Goal: Check status: Check status

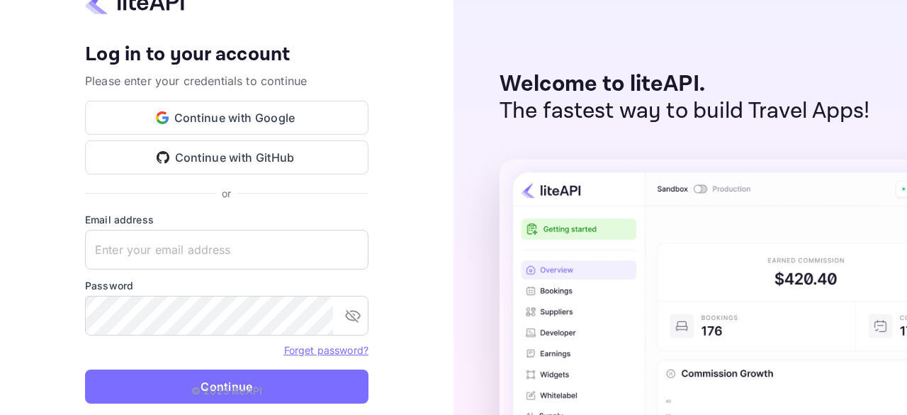
type input "[EMAIL_ADDRESS][DOMAIN_NAME]"
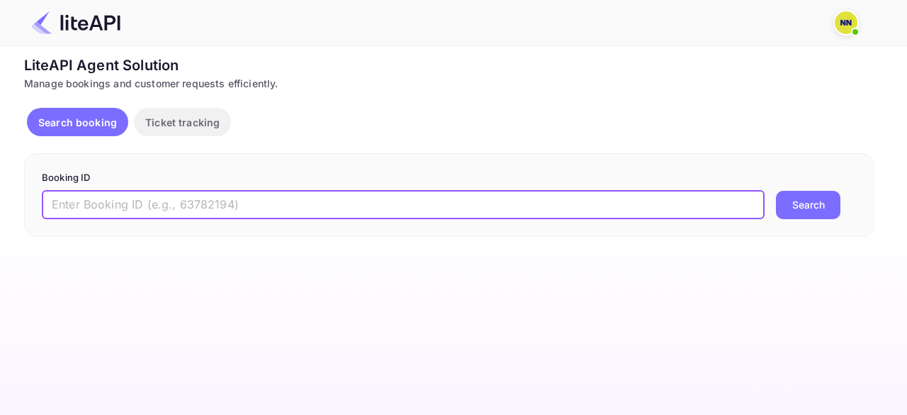
click at [101, 208] on input "text" at bounding box center [403, 205] width 723 height 28
paste input "7688715"
type input "7688715"
click at [806, 192] on button "Search" at bounding box center [808, 205] width 64 height 28
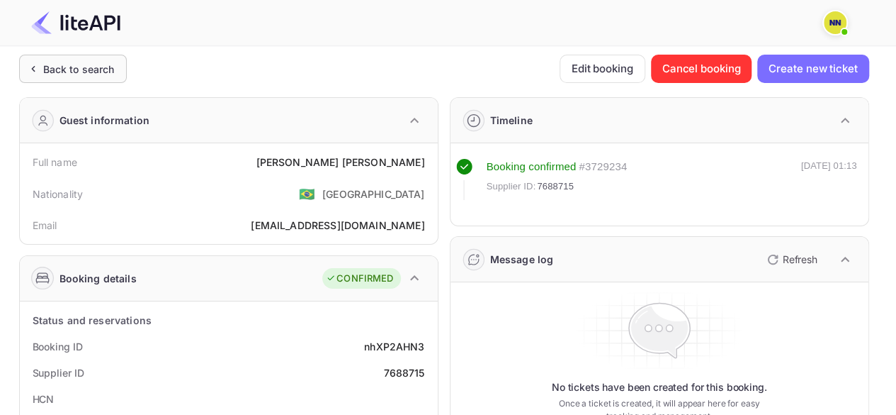
click at [64, 68] on div "Back to search" at bounding box center [79, 69] width 72 height 15
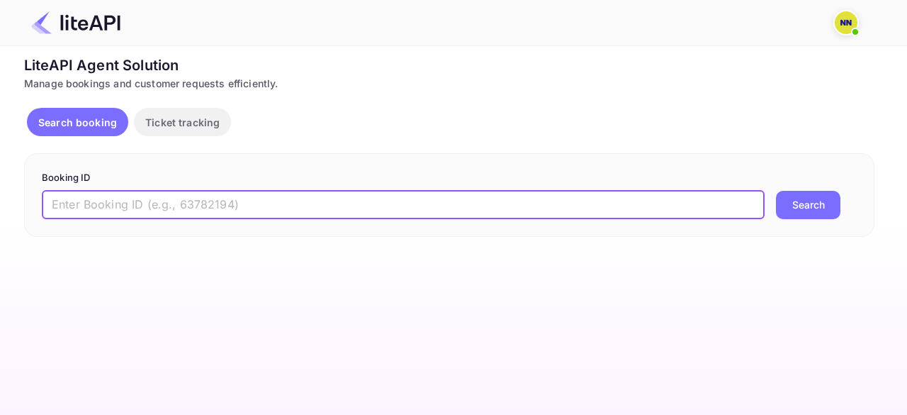
click at [106, 209] on input "text" at bounding box center [403, 205] width 723 height 28
paste input "8897459"
type input "8897459"
click at [797, 201] on button "Search" at bounding box center [808, 205] width 64 height 28
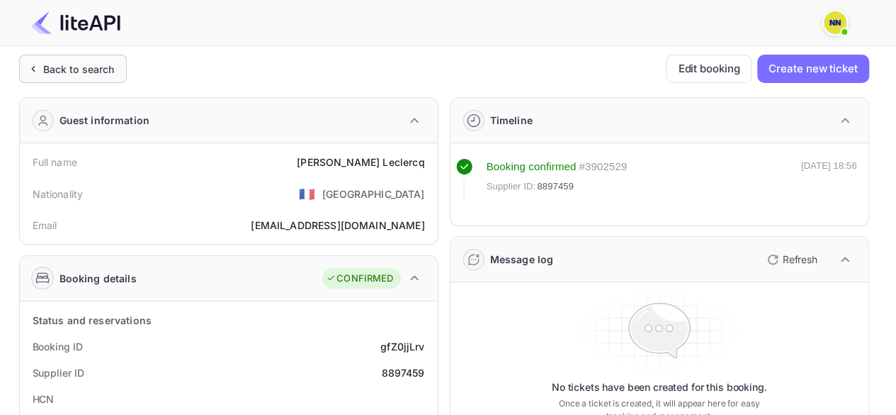
click at [110, 56] on div "Back to search" at bounding box center [73, 69] width 108 height 28
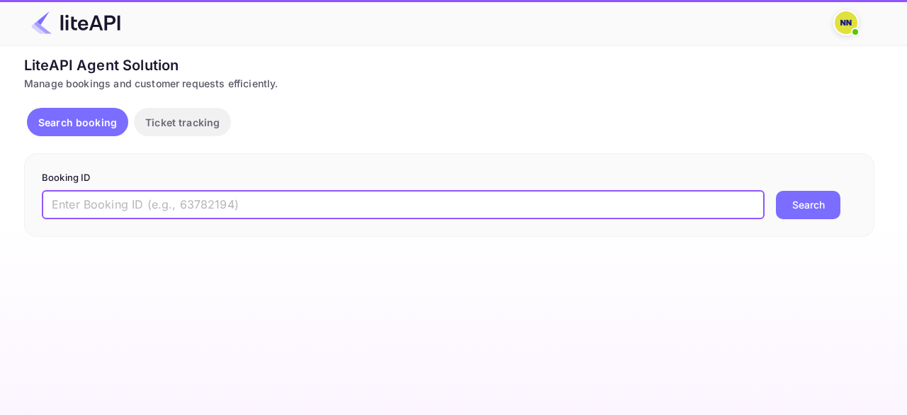
click at [173, 204] on input "text" at bounding box center [403, 205] width 723 height 28
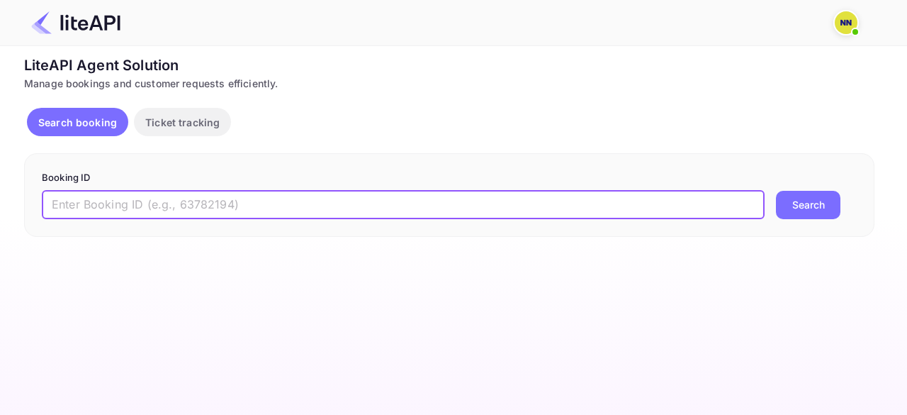
paste input "7791994"
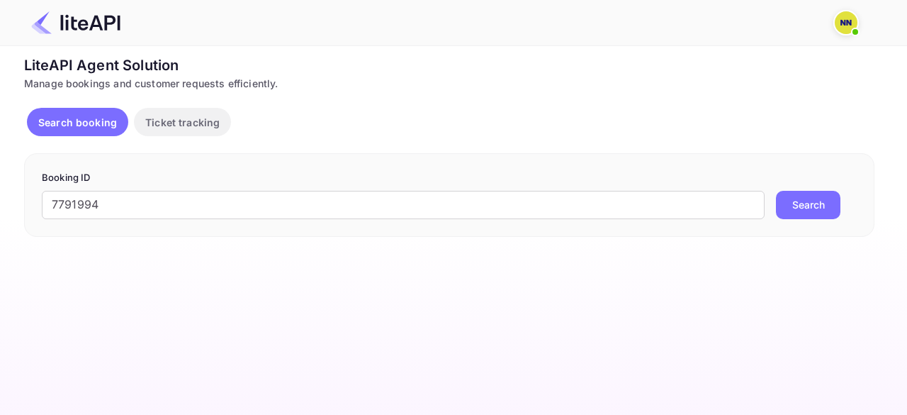
click at [798, 203] on button "Search" at bounding box center [808, 205] width 64 height 28
click at [99, 198] on input "7791994" at bounding box center [403, 205] width 723 height 28
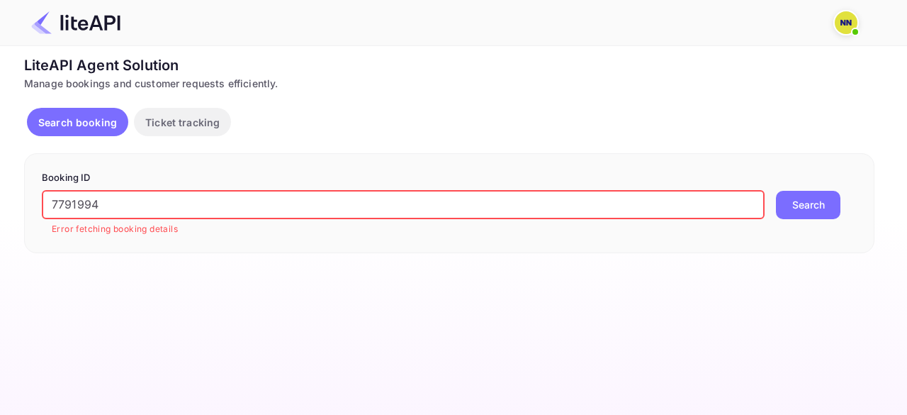
click at [99, 198] on input "7791994" at bounding box center [403, 205] width 723 height 28
click at [776, 191] on button "Search" at bounding box center [808, 205] width 64 height 28
click at [86, 201] on input "7791994" at bounding box center [403, 205] width 723 height 28
paste input "rIN-I64MP"
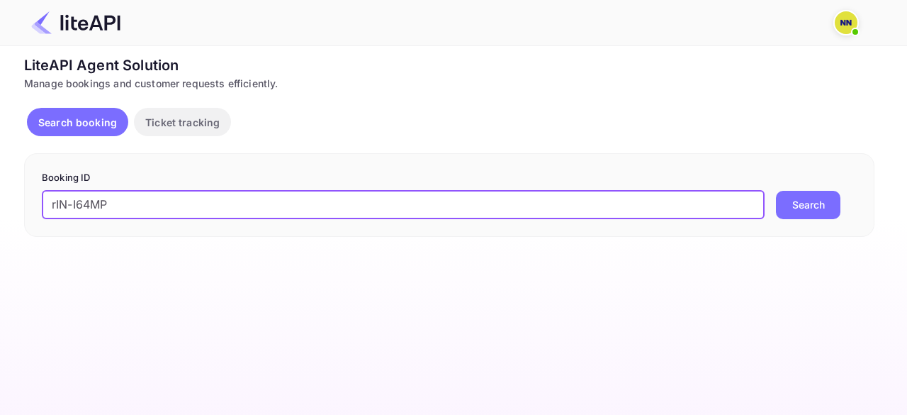
type input "rIN-I64MP"
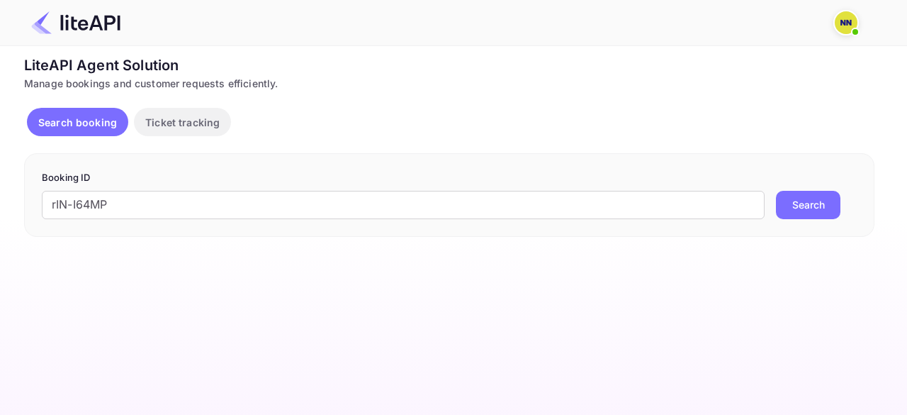
click at [808, 203] on button "Search" at bounding box center [808, 205] width 64 height 28
click at [124, 206] on input "text" at bounding box center [403, 205] width 723 height 28
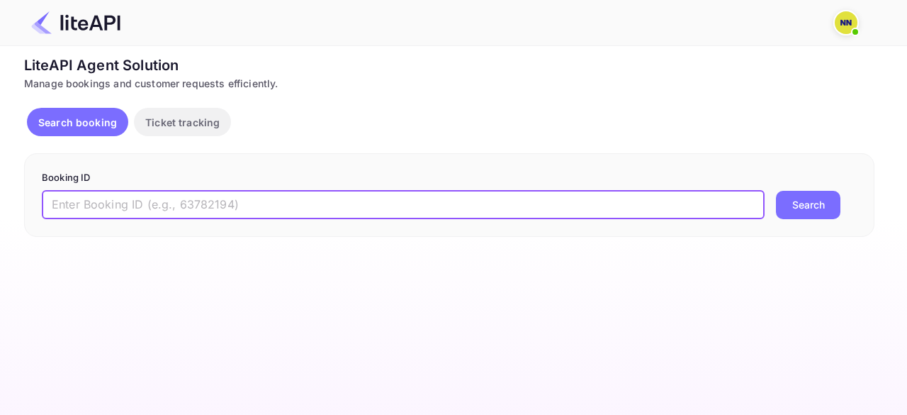
paste input "8893971"
type input "8893971"
click at [814, 196] on button "Search" at bounding box center [808, 205] width 64 height 28
